Goal: Transaction & Acquisition: Purchase product/service

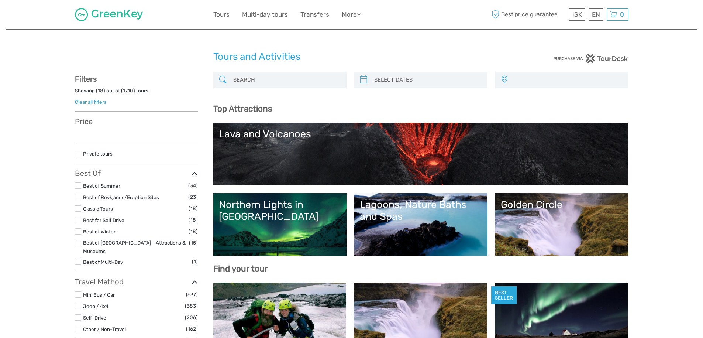
select select
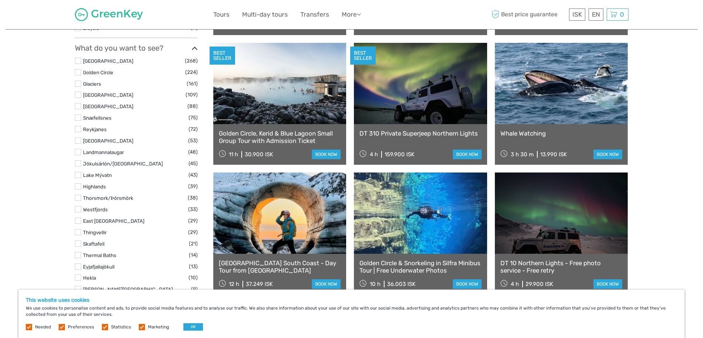
scroll to position [406, 0]
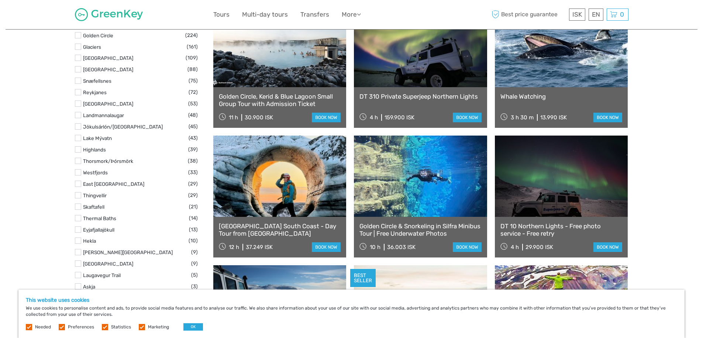
drag, startPoint x: 524, startPoint y: 125, endPoint x: 675, endPoint y: 92, distance: 154.6
click at [675, 92] on div "Tours and Activities Tours and Activities REGION / STARTS FROM Capital Region E…" at bounding box center [352, 342] width 692 height 1496
click at [328, 205] on link at bounding box center [279, 176] width 133 height 81
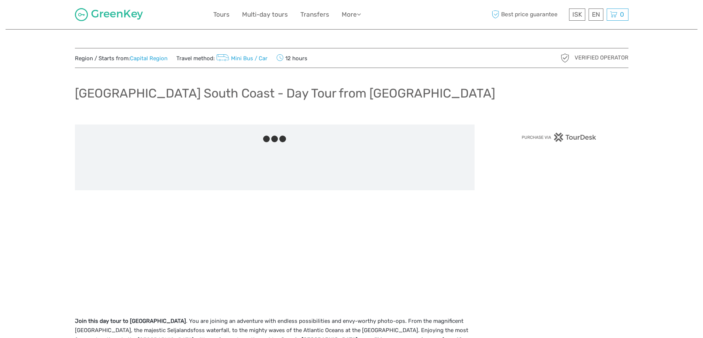
click at [330, 247] on div at bounding box center [275, 216] width 400 height 185
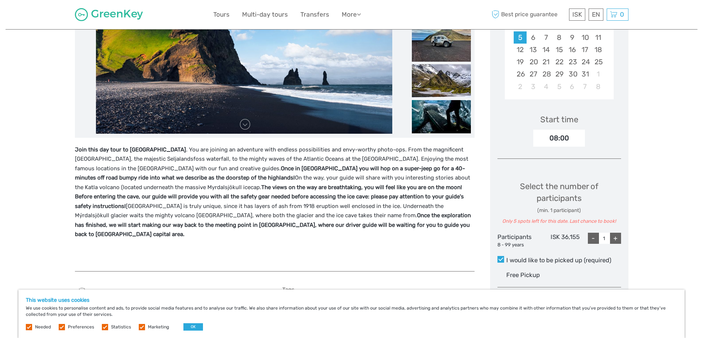
scroll to position [185, 0]
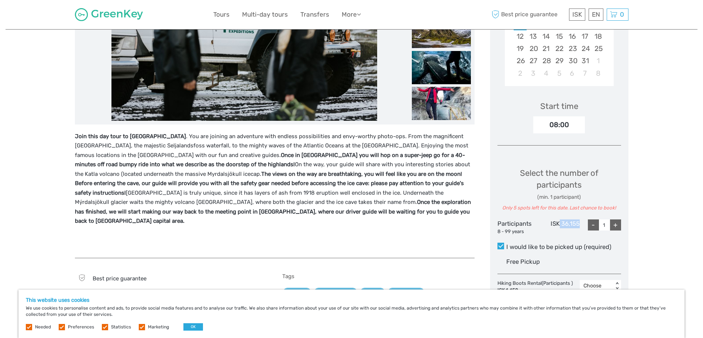
drag, startPoint x: 583, startPoint y: 225, endPoint x: 559, endPoint y: 223, distance: 24.0
click at [559, 223] on div "Participants 8 - 99 years ISK 36,155 - 1 +" at bounding box center [560, 227] width 124 height 16
copy div "36,155"
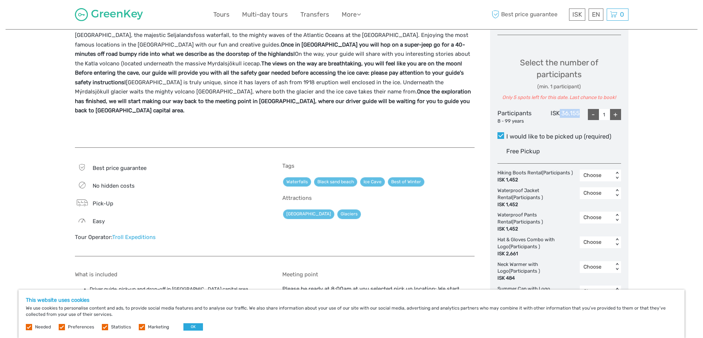
scroll to position [295, 0]
drag, startPoint x: 524, startPoint y: 181, endPoint x: 505, endPoint y: 178, distance: 19.0
click at [505, 178] on div "ISK 1,452" at bounding box center [535, 179] width 75 height 7
copy div "1,452"
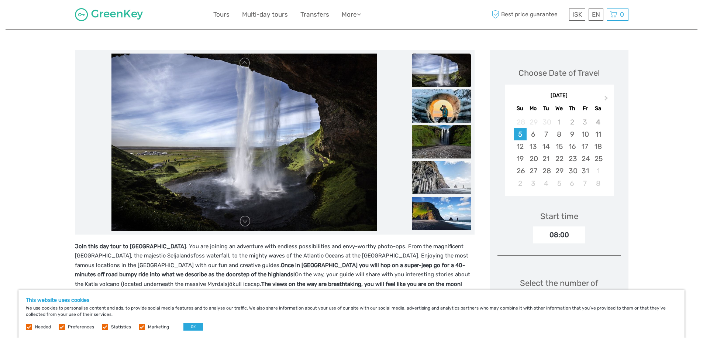
scroll to position [74, 0]
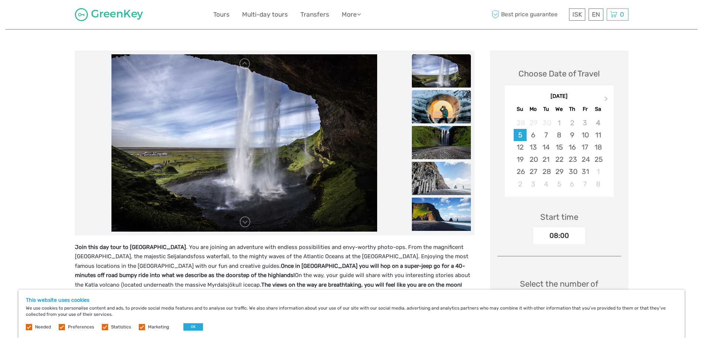
click at [445, 110] on img at bounding box center [441, 106] width 59 height 33
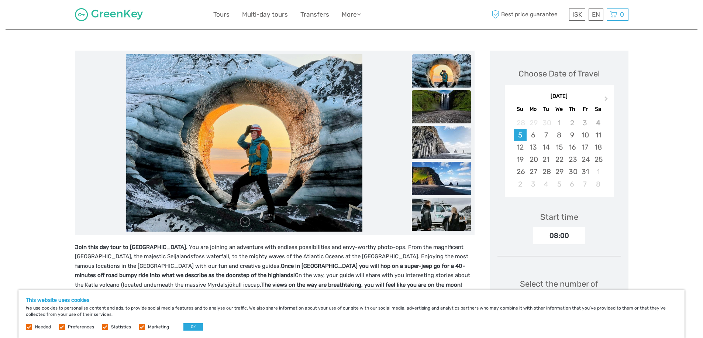
click at [446, 106] on img at bounding box center [441, 106] width 59 height 33
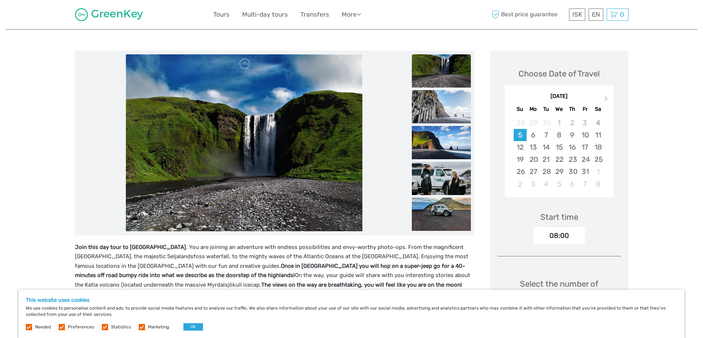
click at [445, 115] on img at bounding box center [441, 106] width 59 height 33
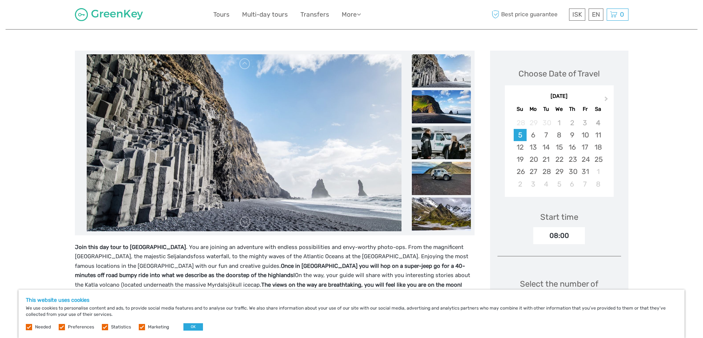
click at [445, 120] on img at bounding box center [441, 106] width 59 height 33
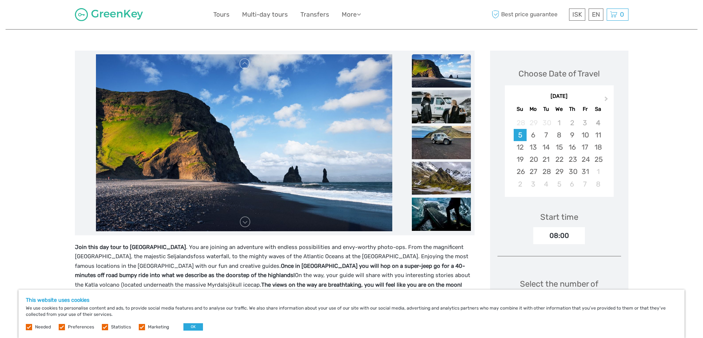
click at [445, 120] on img at bounding box center [441, 106] width 59 height 33
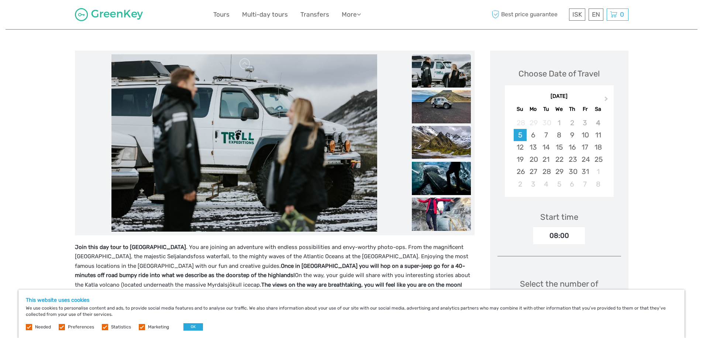
click at [445, 142] on img at bounding box center [441, 142] width 59 height 33
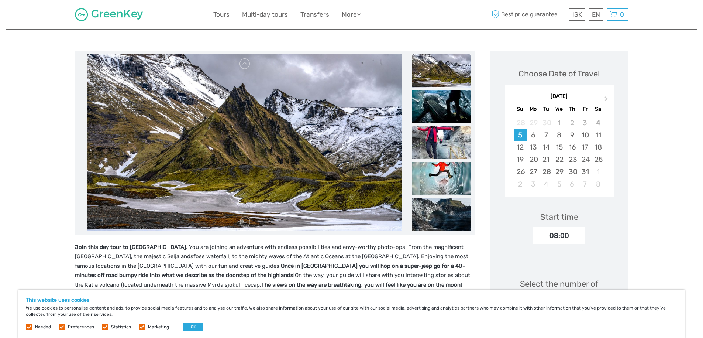
click at [445, 148] on img at bounding box center [441, 142] width 59 height 33
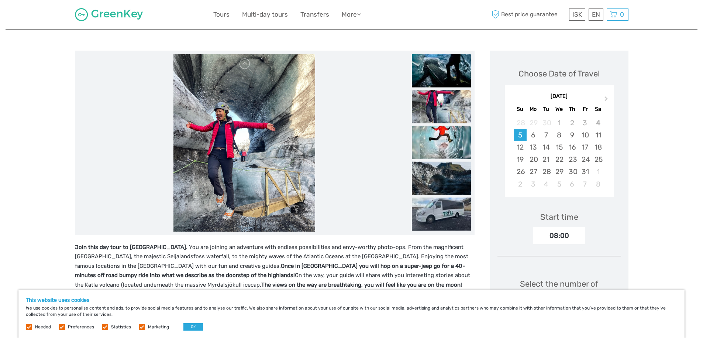
click at [445, 150] on img at bounding box center [441, 142] width 59 height 33
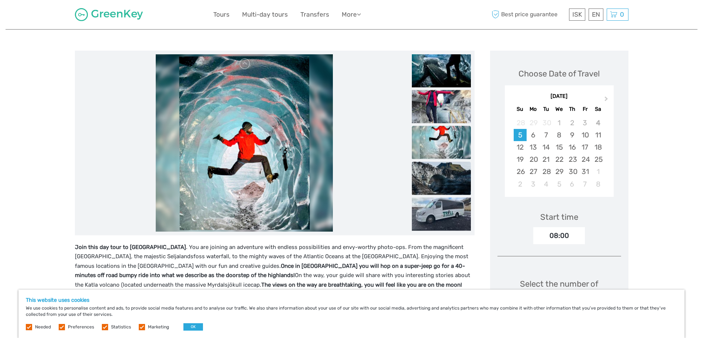
click at [446, 163] on img at bounding box center [441, 177] width 59 height 33
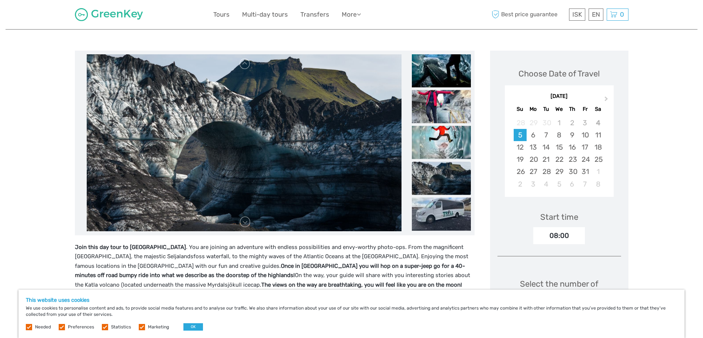
click at [451, 182] on img at bounding box center [441, 177] width 59 height 33
click at [450, 203] on img at bounding box center [441, 213] width 59 height 33
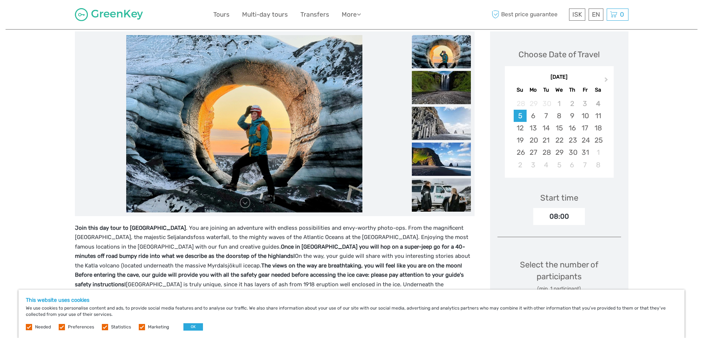
scroll to position [37, 0]
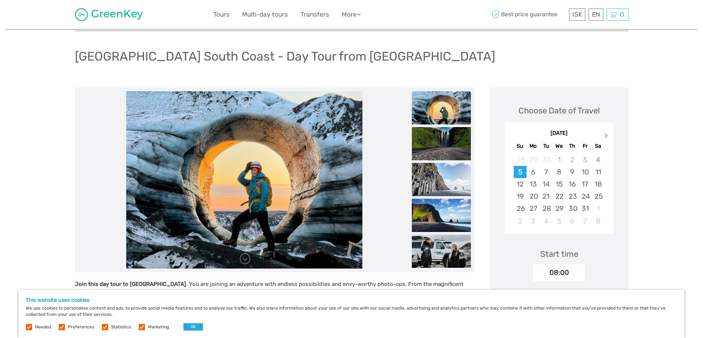
click at [607, 135] on span "Next Month" at bounding box center [607, 137] width 0 height 11
click at [585, 211] on div "28" at bounding box center [585, 208] width 13 height 12
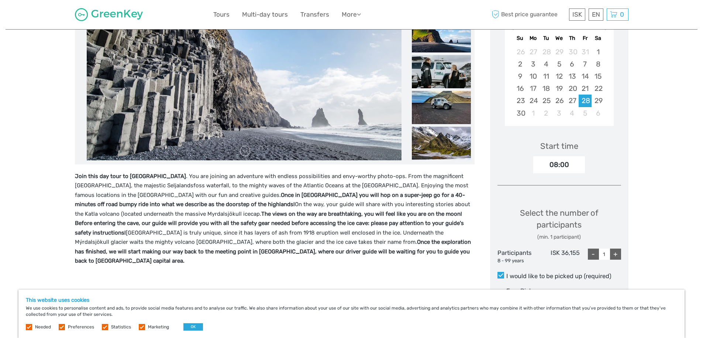
scroll to position [148, 0]
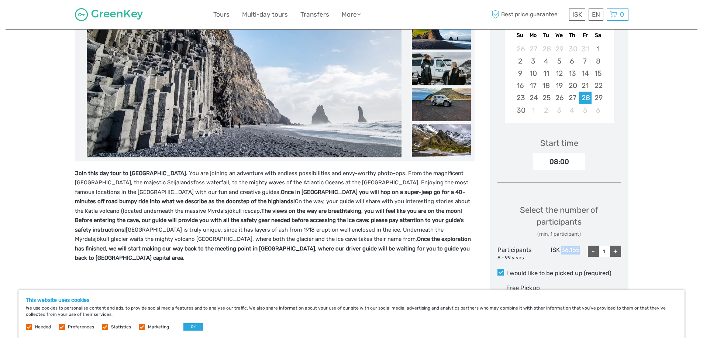
drag, startPoint x: 582, startPoint y: 246, endPoint x: 603, endPoint y: 223, distance: 31.9
click at [563, 245] on div "Select the number of participants (min. 1 participant) Participants 8 - 99 year…" at bounding box center [560, 229] width 124 height 71
copy div "36,155"
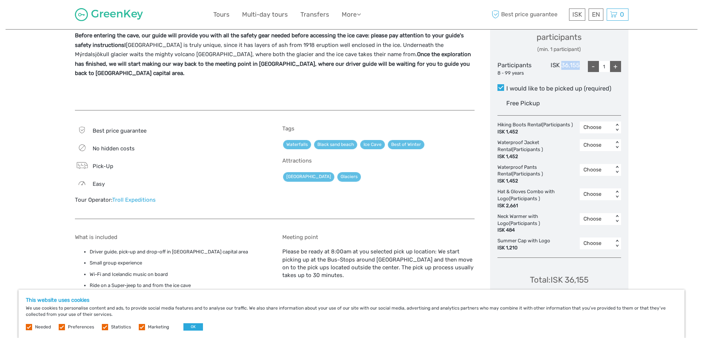
scroll to position [480, 0]
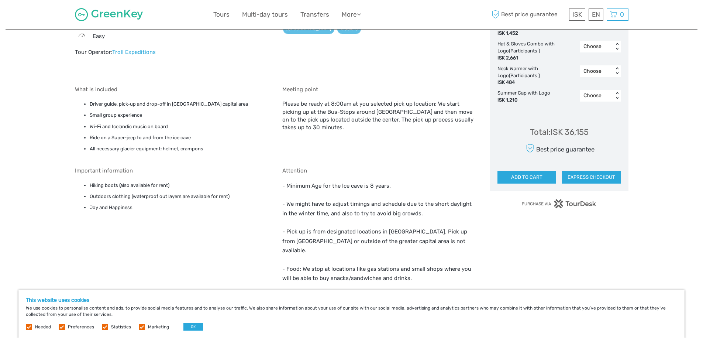
click at [533, 179] on button "ADD TO CART" at bounding box center [527, 177] width 59 height 13
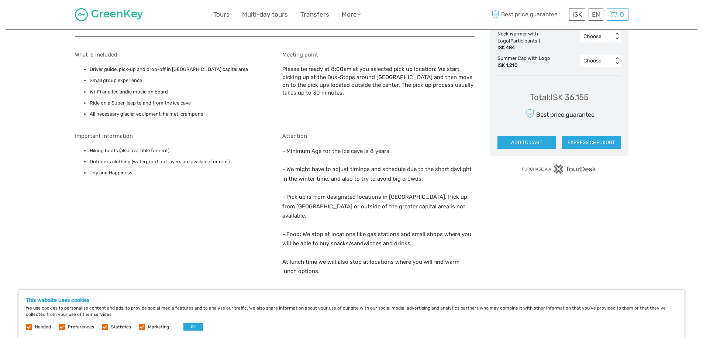
scroll to position [554, 0]
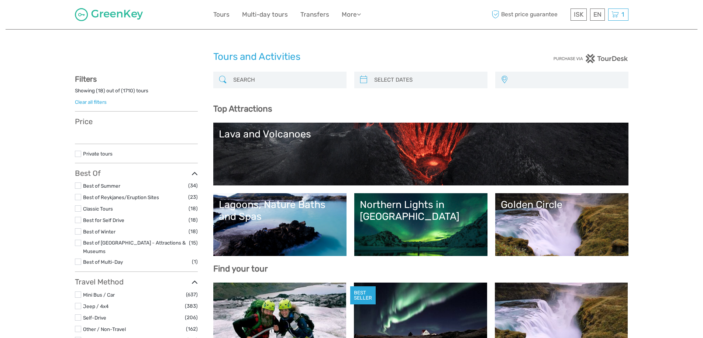
select select
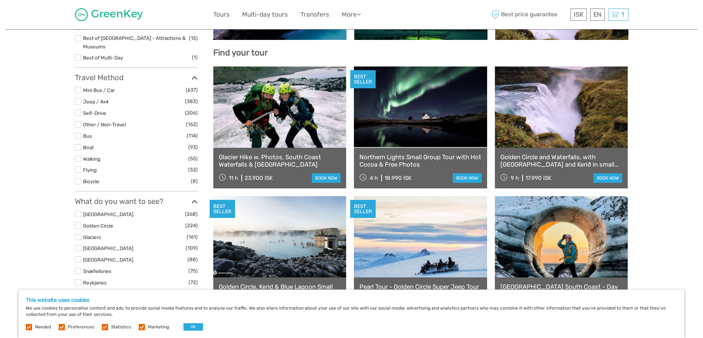
scroll to position [258, 0]
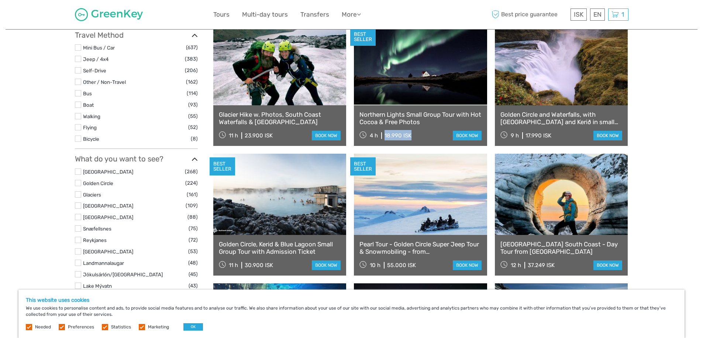
drag, startPoint x: 416, startPoint y: 134, endPoint x: 385, endPoint y: 133, distance: 31.4
click at [385, 133] on div "4 h 18.990 ISK book now" at bounding box center [421, 135] width 122 height 10
copy div "18.990 ISK"
click at [463, 133] on link "book now" at bounding box center [467, 136] width 29 height 10
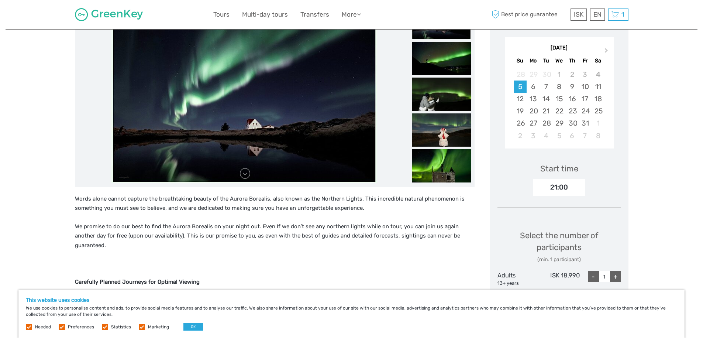
scroll to position [111, 0]
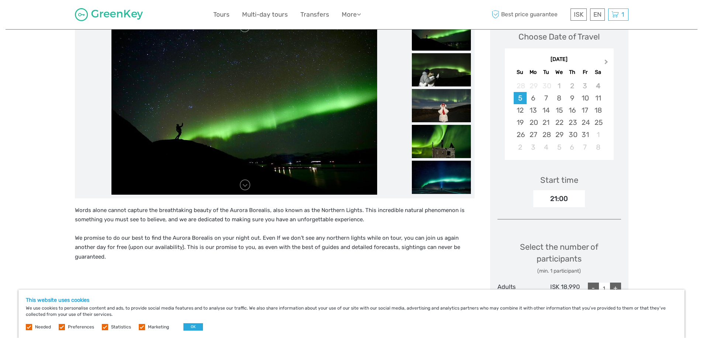
click at [607, 62] on span "Next Month" at bounding box center [607, 63] width 0 height 11
click at [535, 122] on div "17" at bounding box center [533, 122] width 13 height 12
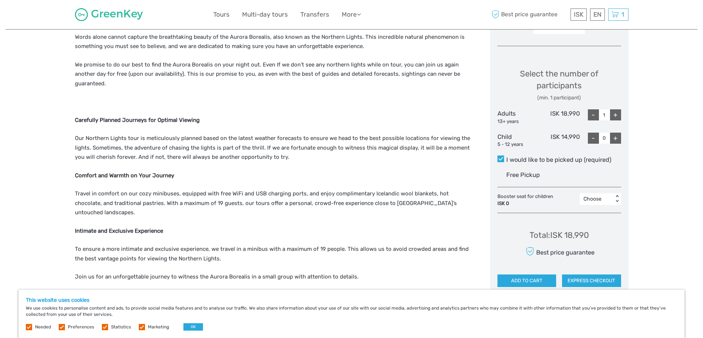
scroll to position [332, 0]
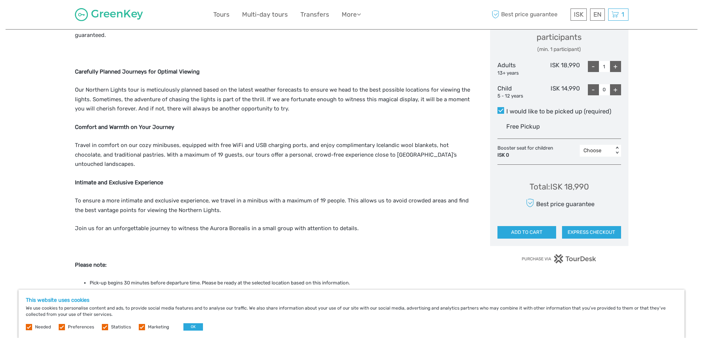
click at [539, 233] on button "ADD TO CART" at bounding box center [527, 232] width 59 height 13
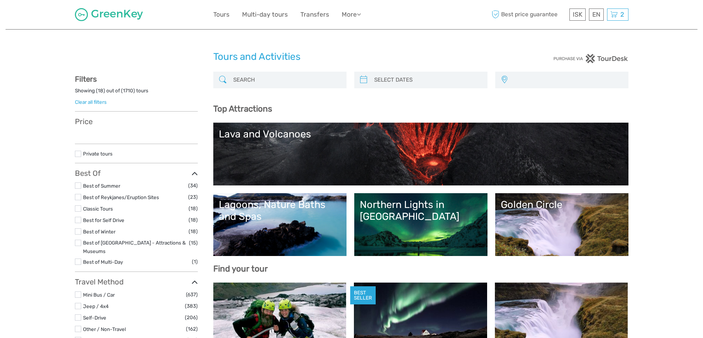
select select
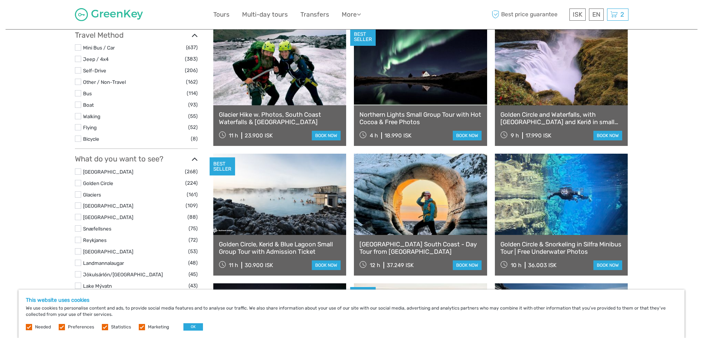
scroll to position [222, 0]
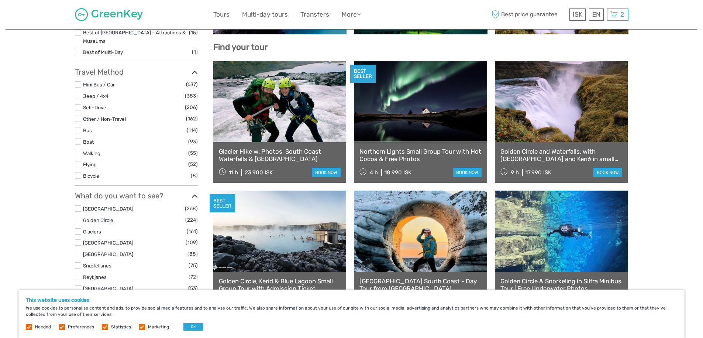
click at [270, 171] on div "23.900 ISK" at bounding box center [259, 172] width 28 height 7
drag, startPoint x: 262, startPoint y: 174, endPoint x: 244, endPoint y: 172, distance: 18.2
click at [244, 172] on div "11 h 23.900 ISK" at bounding box center [246, 172] width 54 height 10
copy div "23.900"
click at [327, 174] on link "book now" at bounding box center [326, 173] width 29 height 10
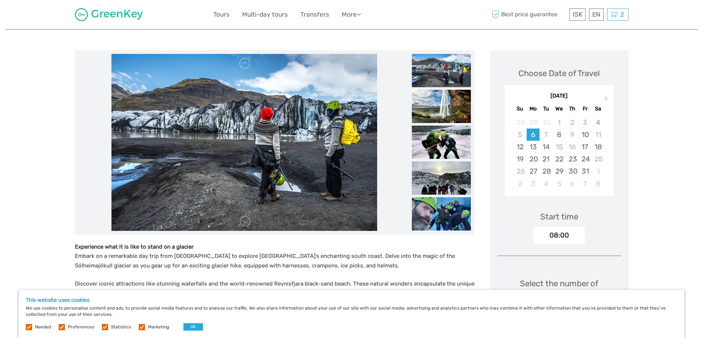
scroll to position [74, 0]
click at [603, 100] on button "Next Month" at bounding box center [607, 101] width 12 height 12
click at [562, 171] on div "26" at bounding box center [559, 171] width 13 height 12
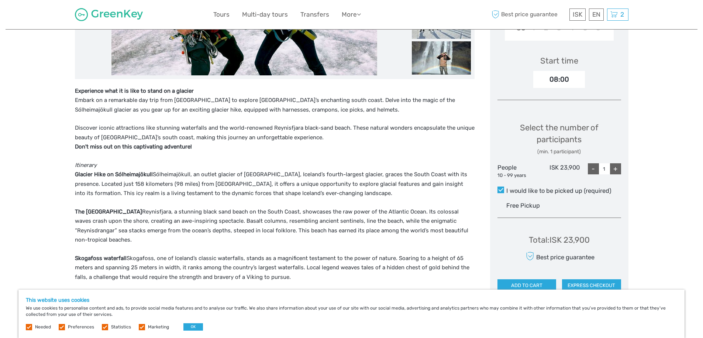
scroll to position [332, 0]
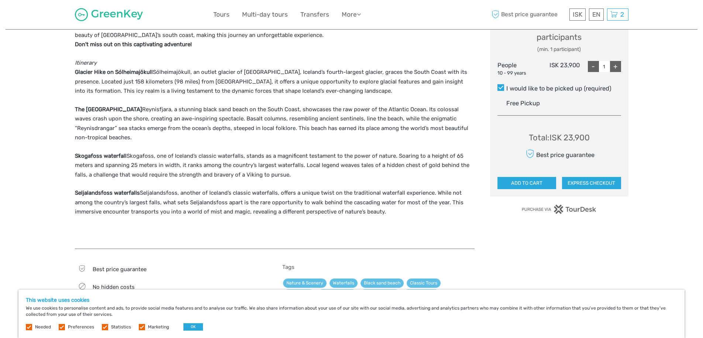
click at [545, 184] on button "ADD TO CART" at bounding box center [527, 183] width 59 height 13
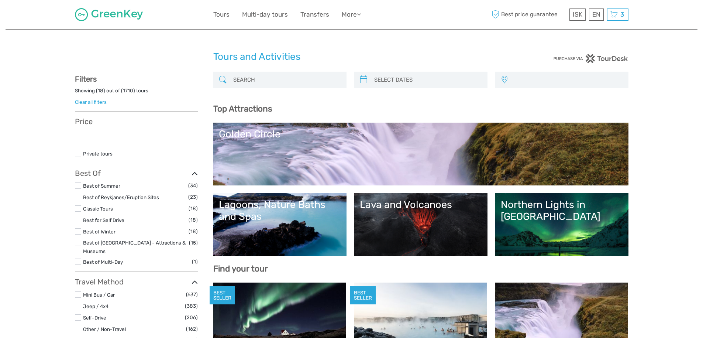
select select
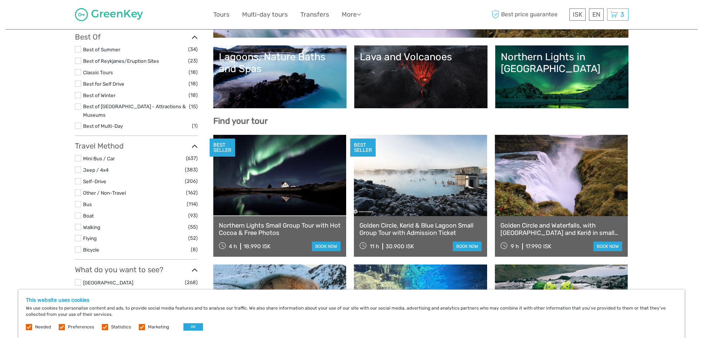
click at [405, 92] on link "Lava and Volcanoes" at bounding box center [421, 77] width 122 height 52
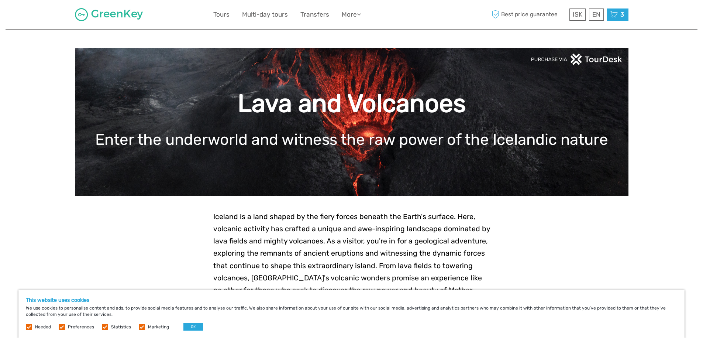
click at [613, 18] on icon at bounding box center [614, 14] width 7 height 9
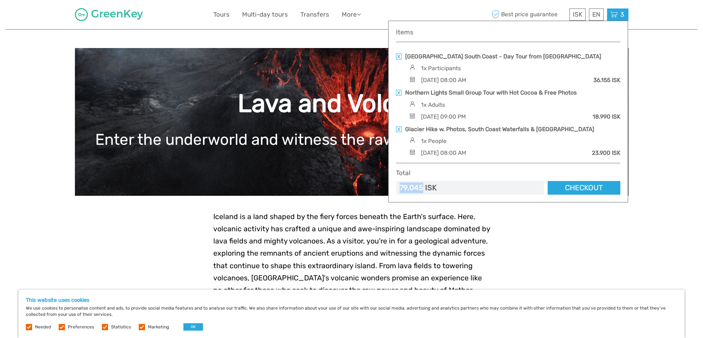
drag, startPoint x: 423, startPoint y: 186, endPoint x: 401, endPoint y: 183, distance: 22.5
click at [401, 183] on div "79.045 ISK" at bounding box center [418, 187] width 37 height 11
copy div "79.045"
click at [581, 185] on link "Checkout" at bounding box center [584, 188] width 73 height 14
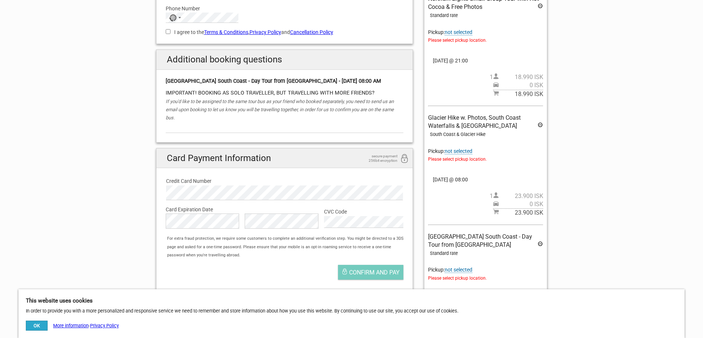
scroll to position [74, 0]
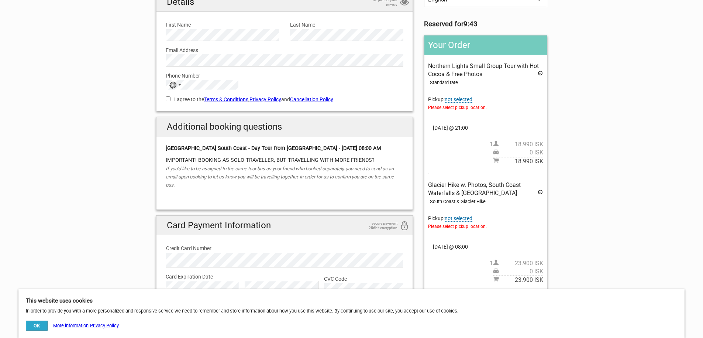
click at [462, 100] on span "not selected" at bounding box center [459, 99] width 28 height 6
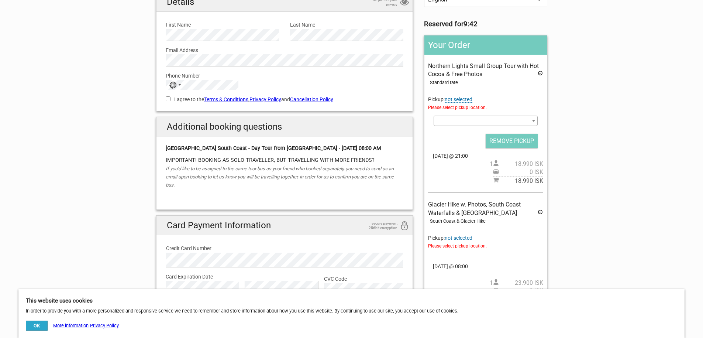
click at [462, 117] on span at bounding box center [486, 121] width 104 height 10
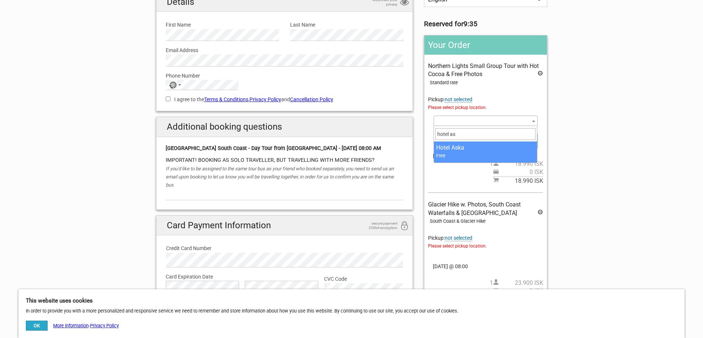
type input "hotel as"
select select "1081069"
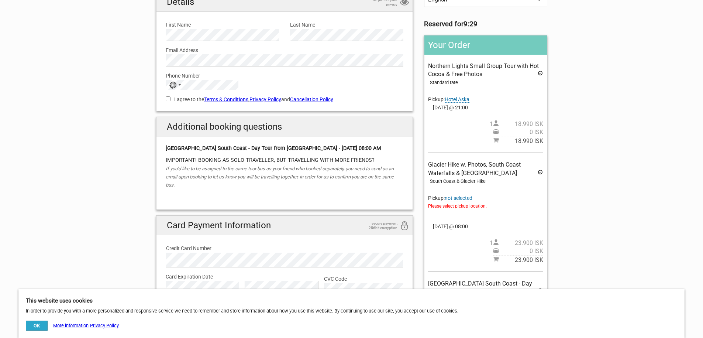
click at [462, 198] on span "not selected" at bounding box center [459, 198] width 28 height 6
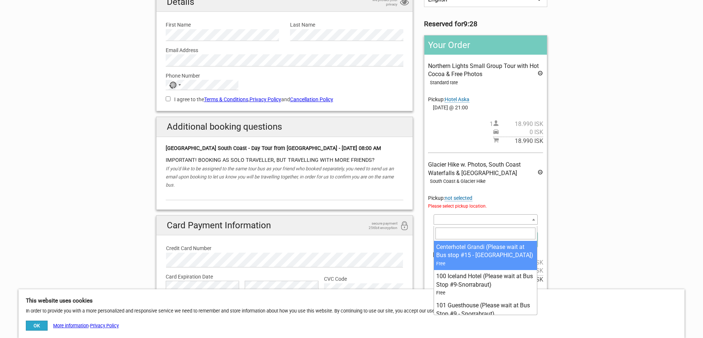
click at [463, 220] on span at bounding box center [486, 219] width 104 height 10
click at [470, 230] on input "search" at bounding box center [486, 233] width 100 height 12
click at [470, 231] on input "search" at bounding box center [486, 233] width 100 height 12
type input "H"
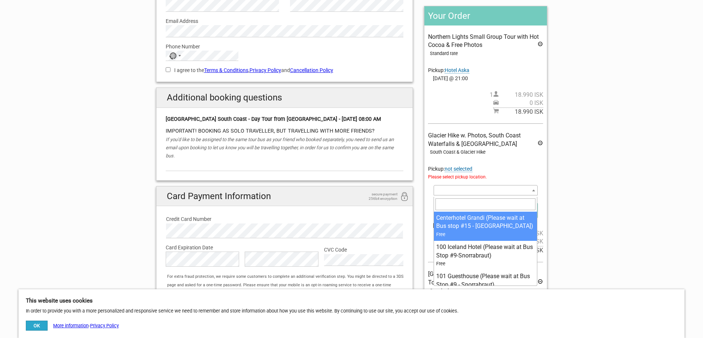
scroll to position [185, 0]
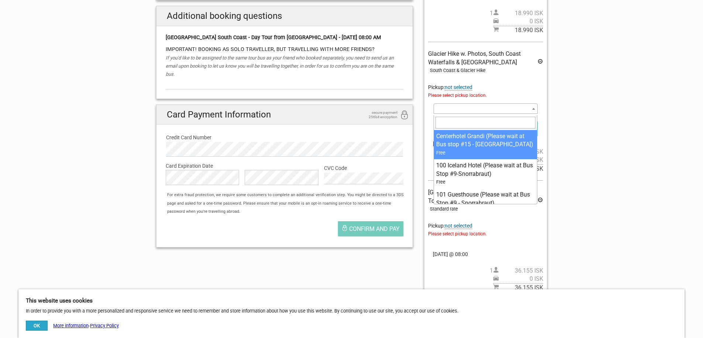
click at [467, 123] on input "search" at bounding box center [486, 123] width 100 height 12
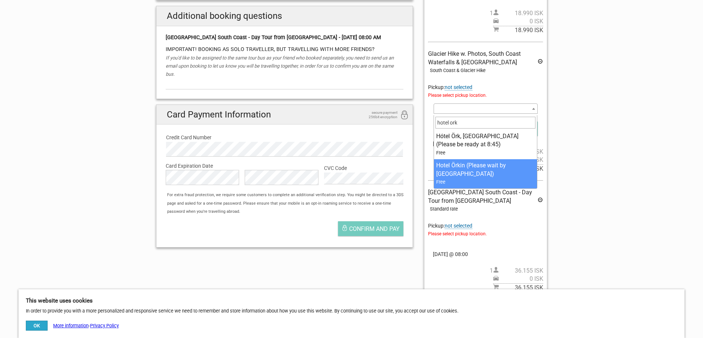
type input "hotel ork"
select select "376002"
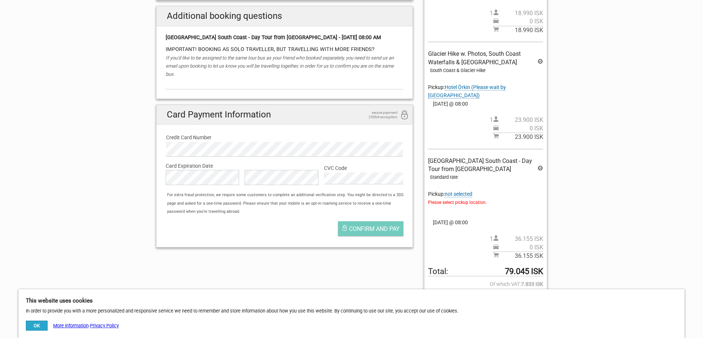
scroll to position [222, 0]
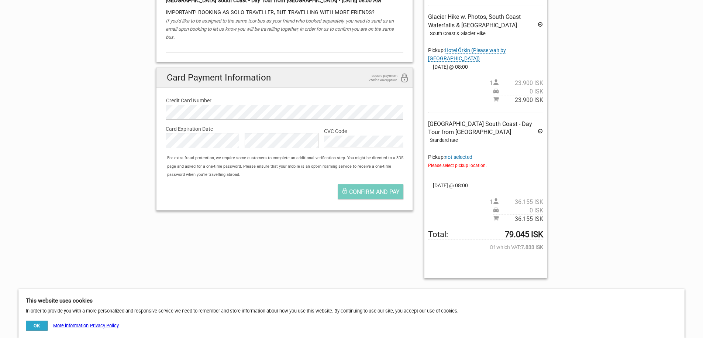
click at [464, 154] on span "not selected" at bounding box center [459, 157] width 28 height 6
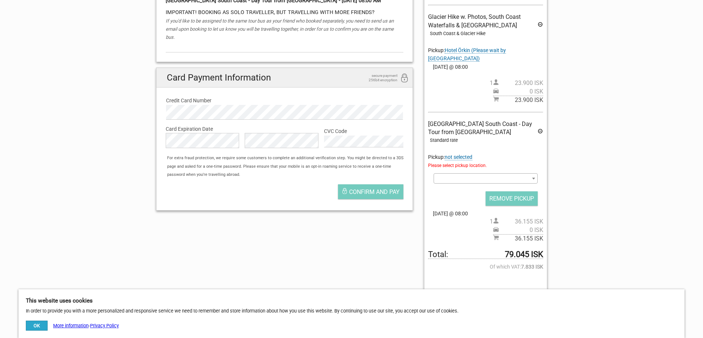
click at [491, 174] on span at bounding box center [486, 178] width 104 height 10
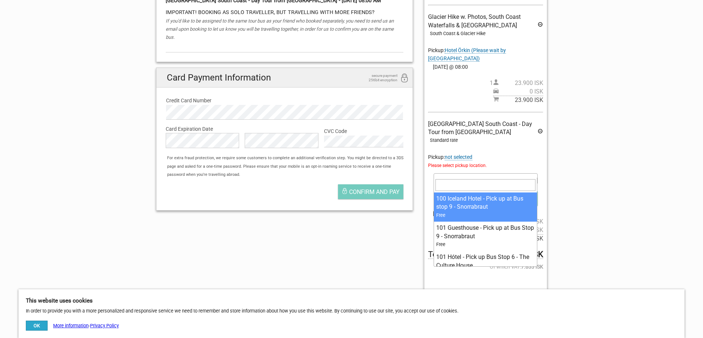
click at [491, 181] on input "search" at bounding box center [486, 185] width 100 height 12
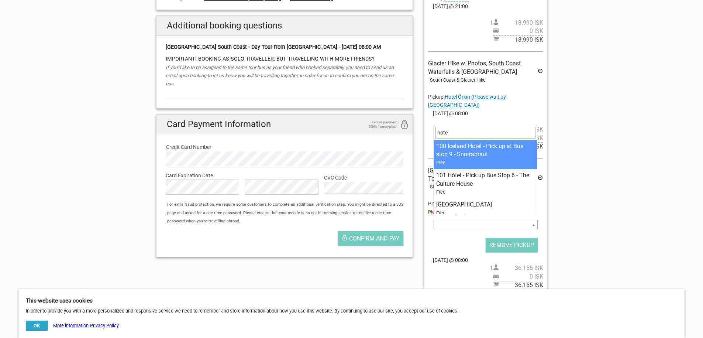
scroll to position [148, 0]
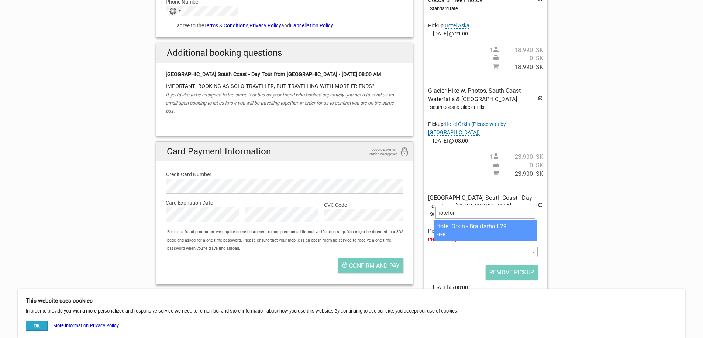
type input "hotel or"
select select "139734"
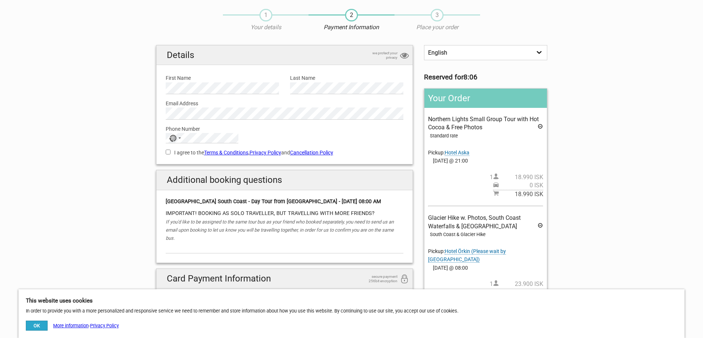
scroll to position [0, 0]
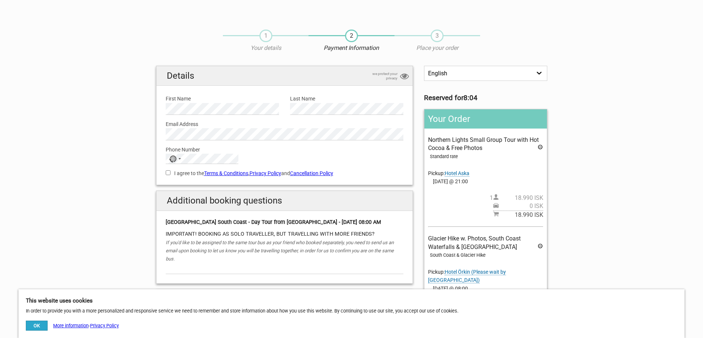
drag, startPoint x: 308, startPoint y: 173, endPoint x: 331, endPoint y: 174, distance: 23.7
click at [308, 173] on link "Cancellation Policy" at bounding box center [311, 173] width 43 height 6
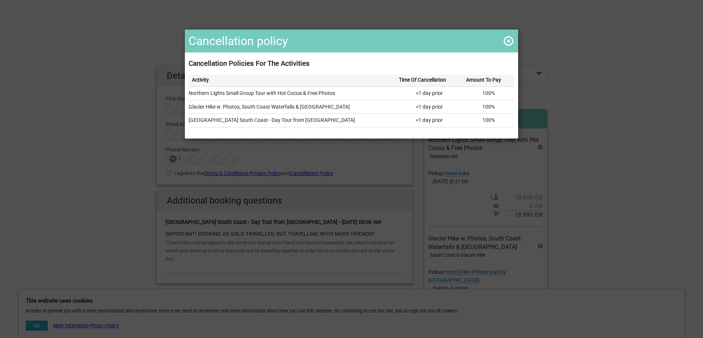
click at [504, 44] on span at bounding box center [509, 41] width 12 height 12
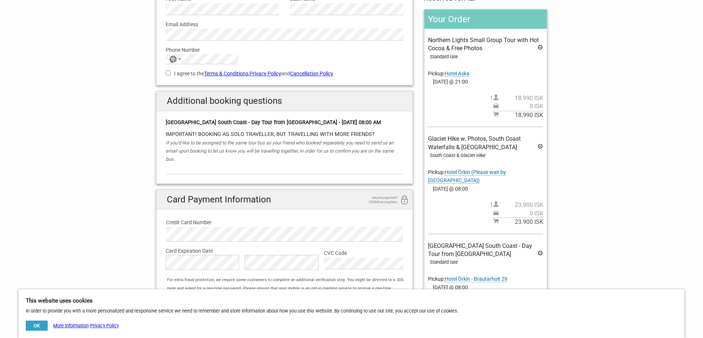
scroll to position [111, 0]
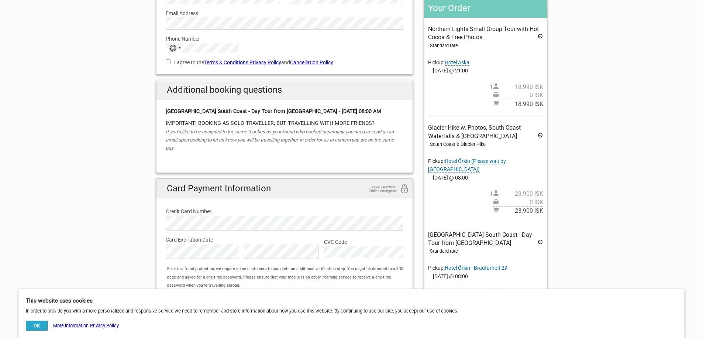
click at [540, 137] on icon at bounding box center [541, 136] width 6 height 8
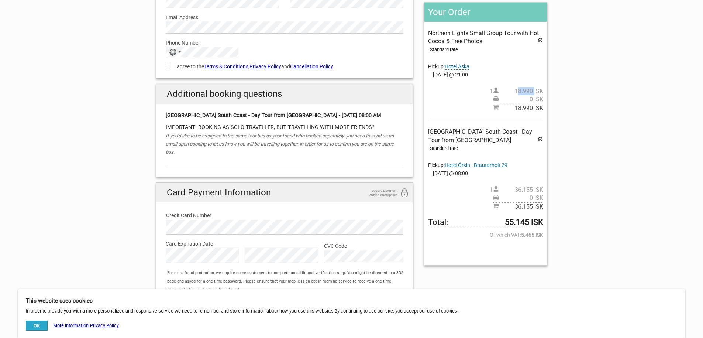
drag, startPoint x: 534, startPoint y: 91, endPoint x: 512, endPoint y: 93, distance: 21.5
click at [512, 93] on span "18.990 ISK" at bounding box center [521, 91] width 44 height 8
copy span "18.990"
click at [538, 40] on icon at bounding box center [541, 41] width 6 height 8
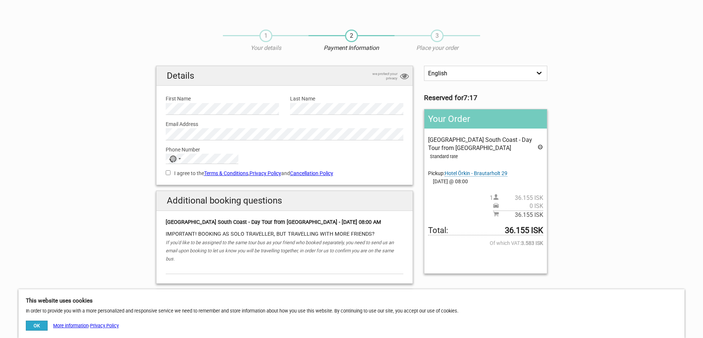
click at [533, 43] on div "1 Your details 2 Payment Information 3 Place your order" at bounding box center [352, 44] width 402 height 44
drag, startPoint x: 38, startPoint y: 327, endPoint x: 82, endPoint y: 312, distance: 46.5
click at [39, 327] on button "OK" at bounding box center [37, 325] width 22 height 10
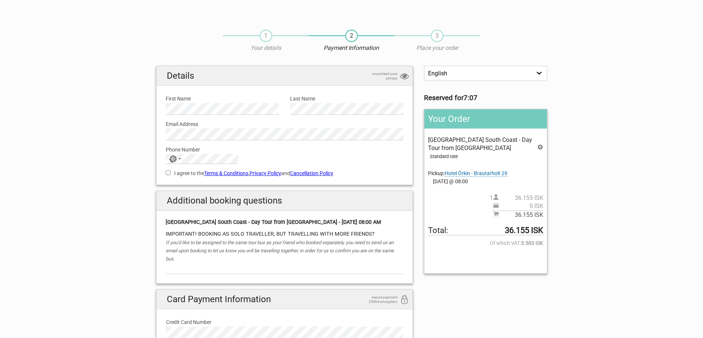
click at [265, 41] on span "1" at bounding box center [266, 36] width 13 height 13
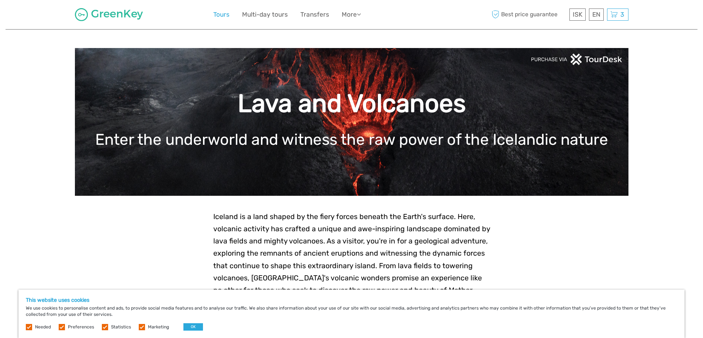
click at [219, 13] on link "Tours" at bounding box center [221, 14] width 16 height 11
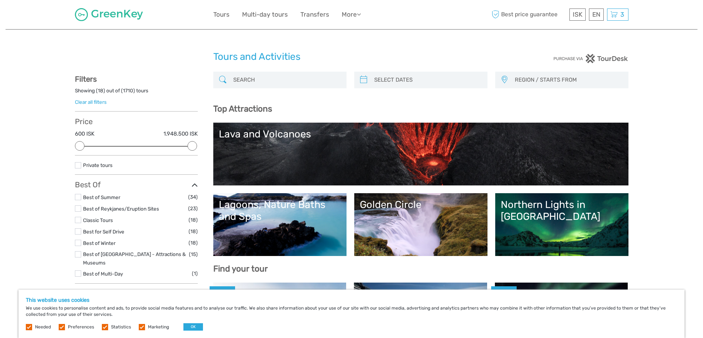
select select
